Goal: Information Seeking & Learning: Get advice/opinions

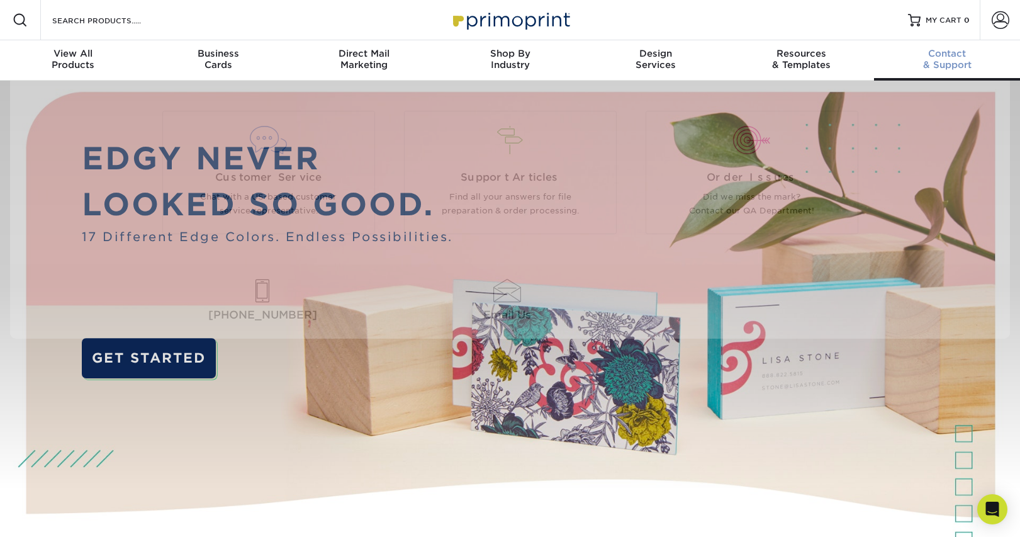
click at [959, 57] on span "Contact" at bounding box center [947, 53] width 146 height 11
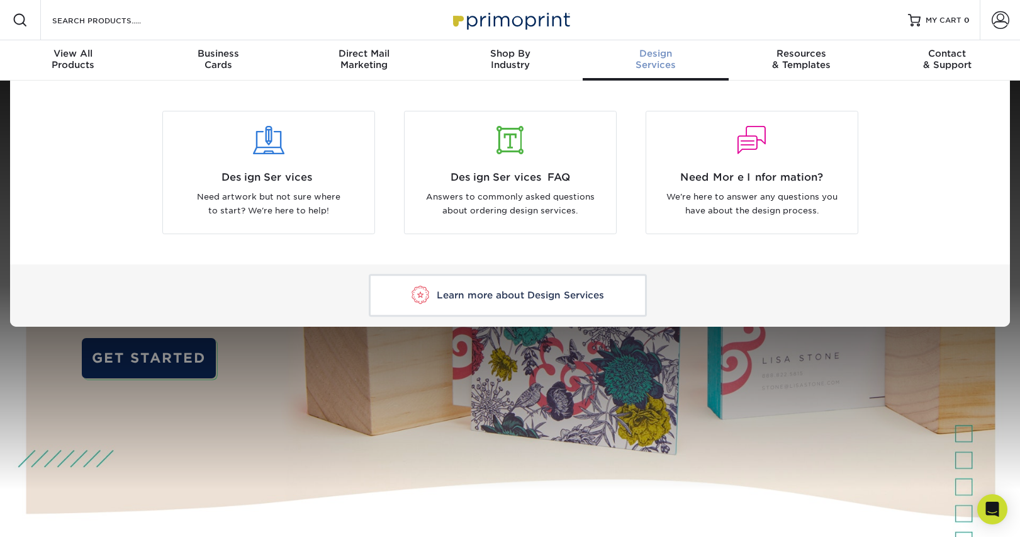
click at [654, 51] on span "Design" at bounding box center [656, 53] width 146 height 11
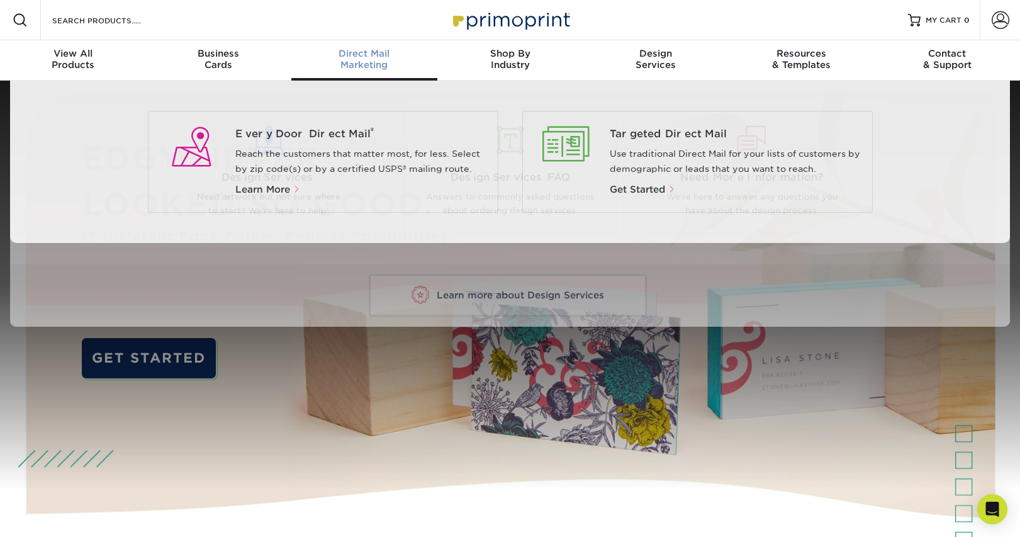
click at [323, 65] on div "Direct Mail Marketing" at bounding box center [364, 59] width 146 height 23
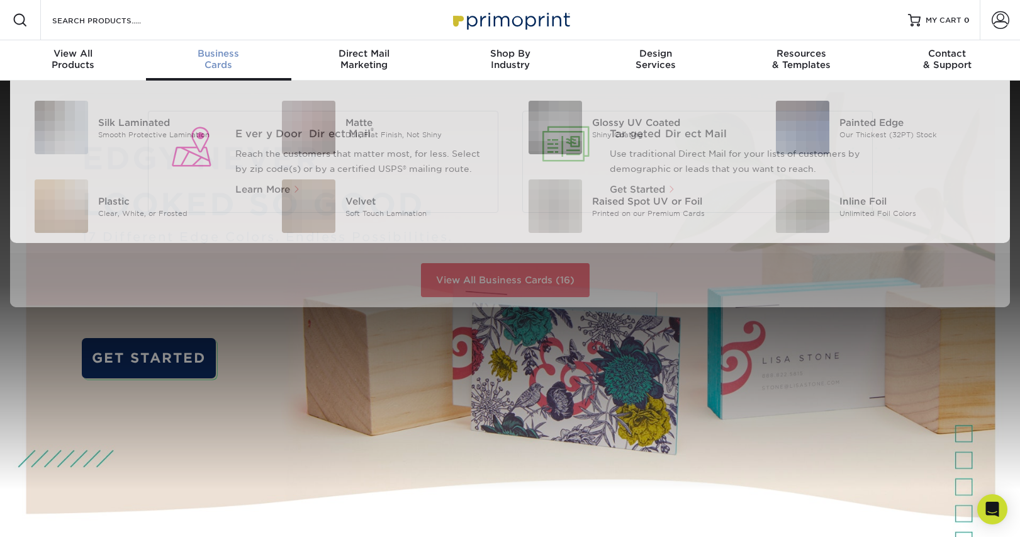
click at [213, 63] on div "Business Cards" at bounding box center [219, 59] width 146 height 23
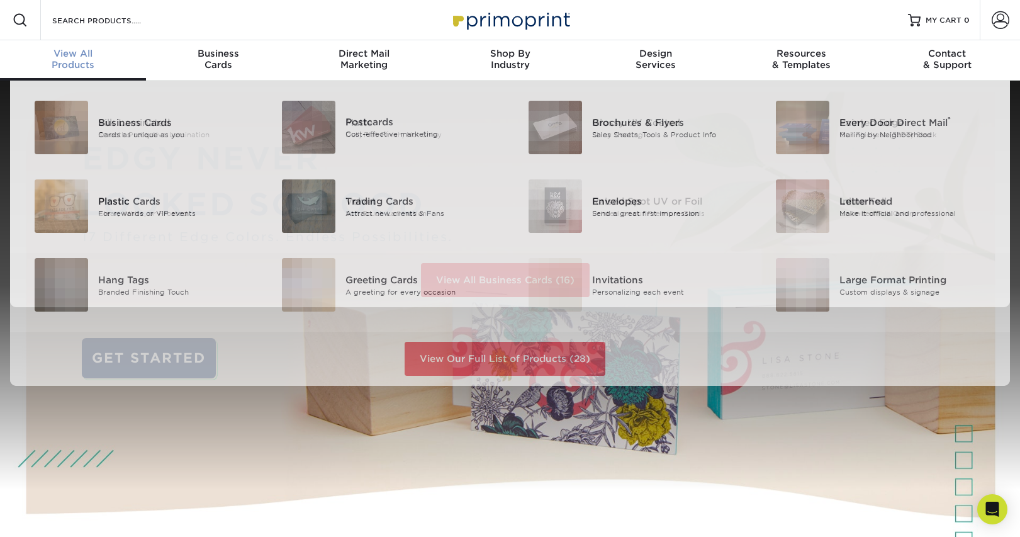
click at [64, 64] on div "View All Products" at bounding box center [73, 59] width 146 height 23
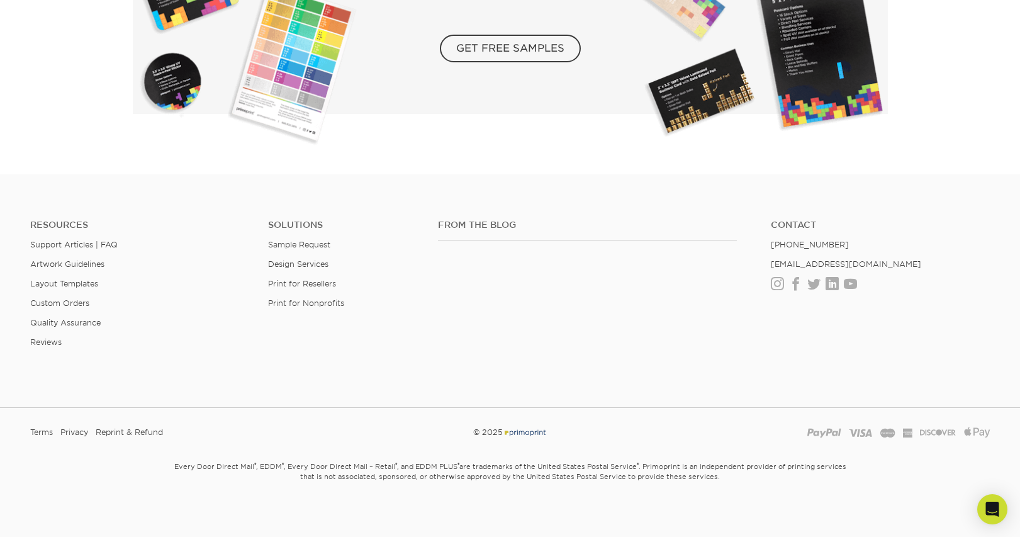
scroll to position [2323, 0]
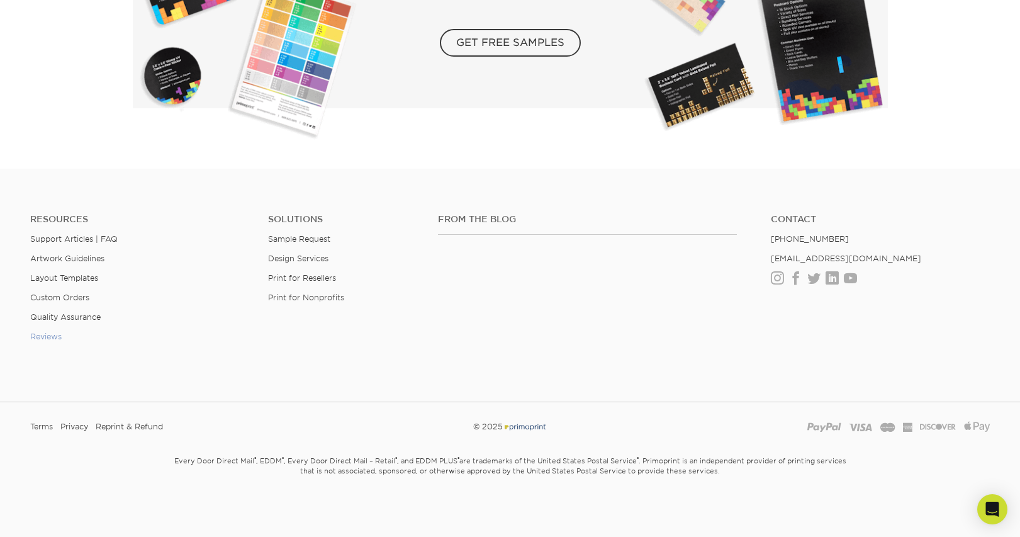
click at [50, 338] on link "Reviews" at bounding box center [45, 336] width 31 height 9
